Goal: Information Seeking & Learning: Learn about a topic

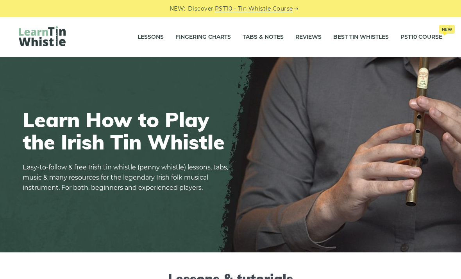
click at [264, 34] on link "Tabs & Notes" at bounding box center [263, 37] width 41 height 20
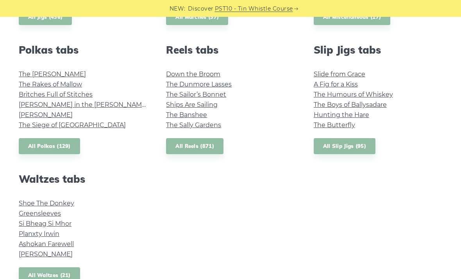
scroll to position [551, 0]
click at [204, 144] on link "All Reels (871)" at bounding box center [194, 146] width 57 height 16
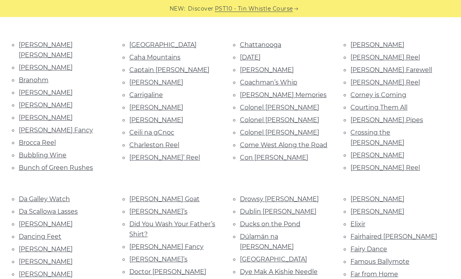
scroll to position [359, 0]
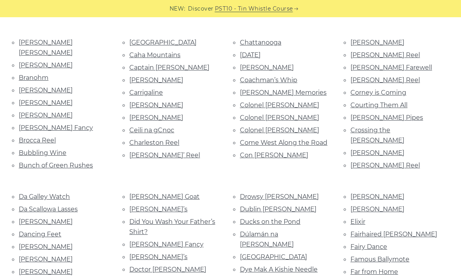
scroll to position [361, 0]
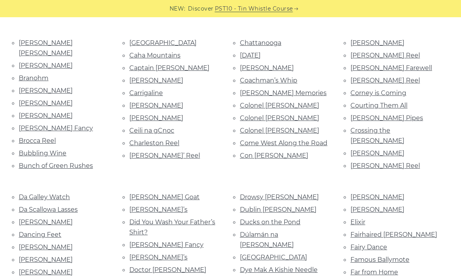
click at [383, 114] on link "Craig’s Pipes" at bounding box center [386, 117] width 73 height 7
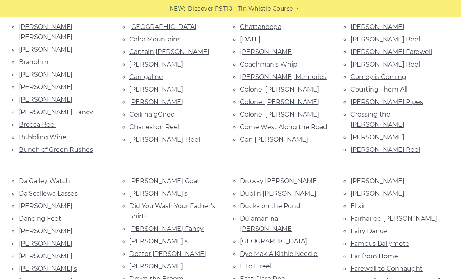
scroll to position [376, 0]
click at [417, 265] on link "Farewell to Connaught" at bounding box center [386, 268] width 72 height 7
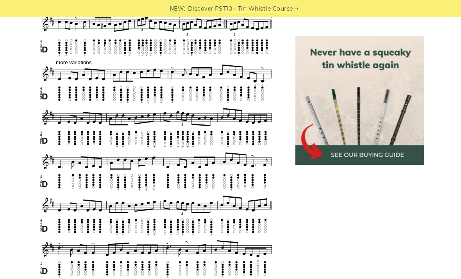
scroll to position [615, 0]
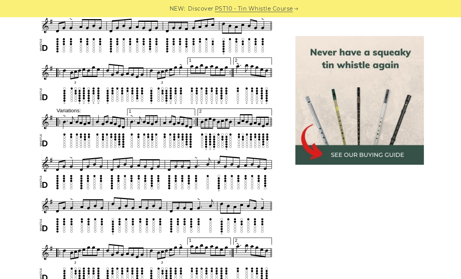
scroll to position [367, 0]
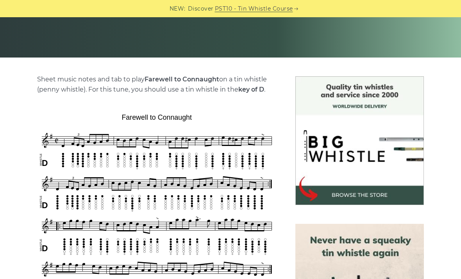
scroll to position [148, 0]
